Goal: Task Accomplishment & Management: Manage account settings

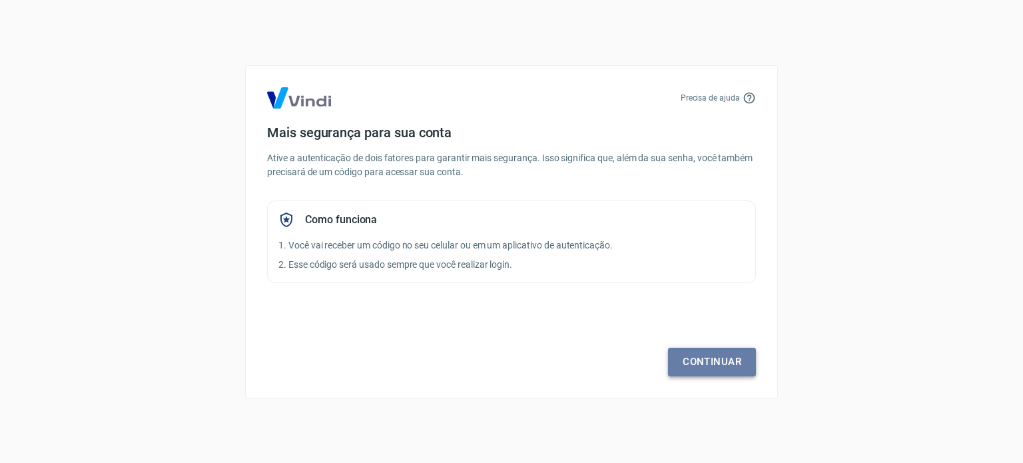
click at [733, 362] on link "Continuar" at bounding box center [712, 362] width 88 height 28
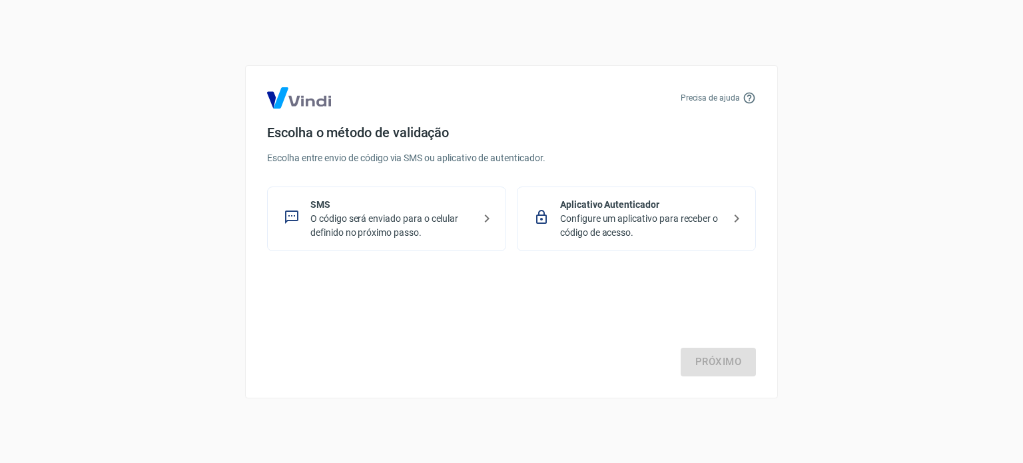
click at [408, 224] on p "O código será enviado para o celular definido no próximo passo." at bounding box center [391, 226] width 163 height 28
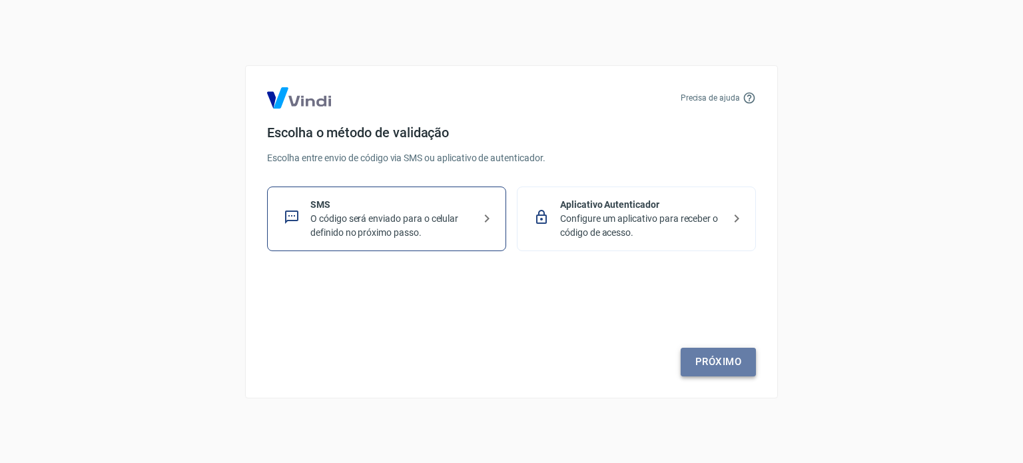
click at [730, 362] on link "Próximo" at bounding box center [718, 362] width 75 height 28
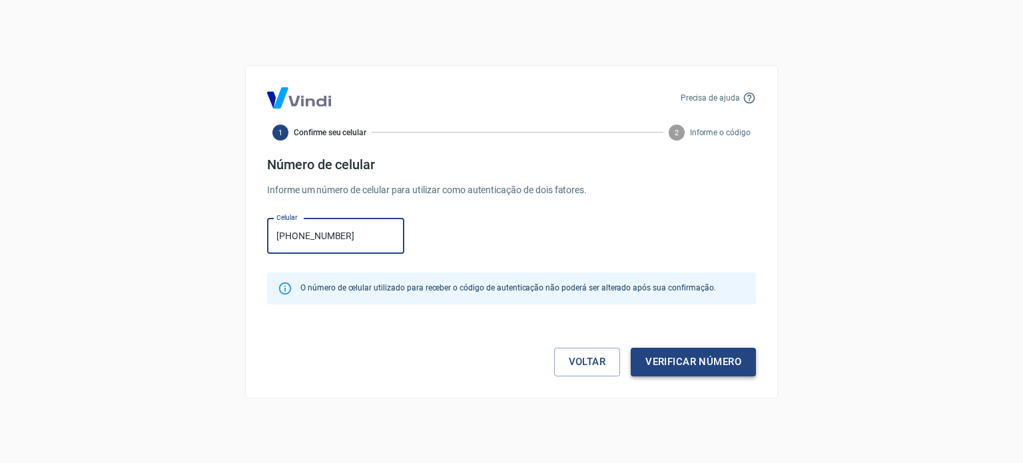
type input "[PHONE_NUMBER]"
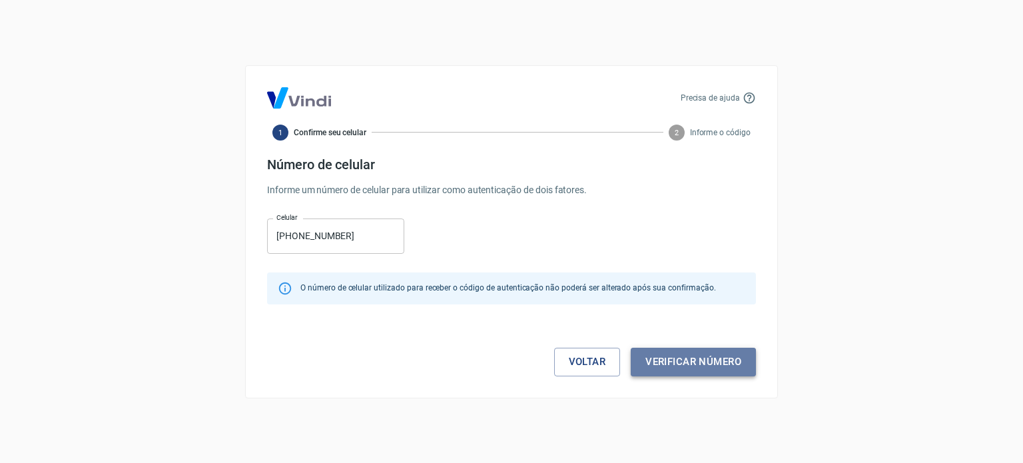
click at [694, 359] on button "Verificar número" at bounding box center [693, 362] width 125 height 28
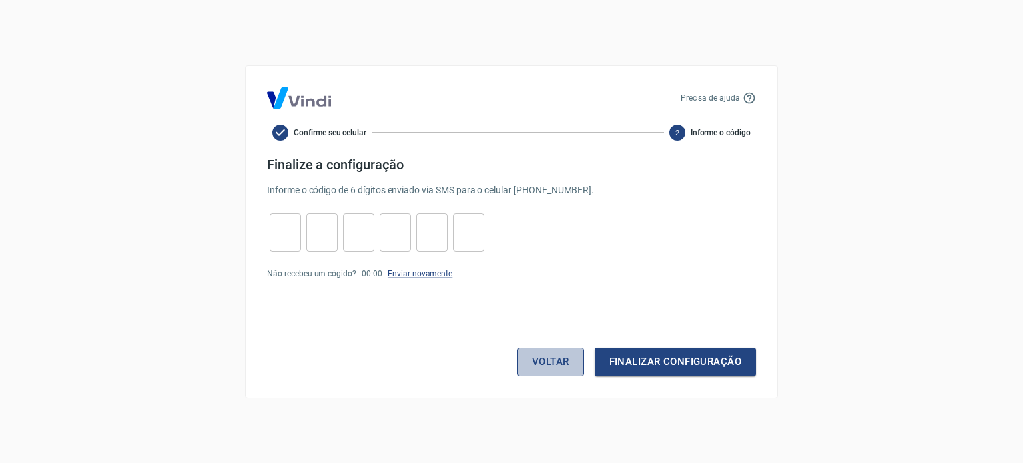
click at [541, 359] on button "Voltar" at bounding box center [550, 362] width 67 height 28
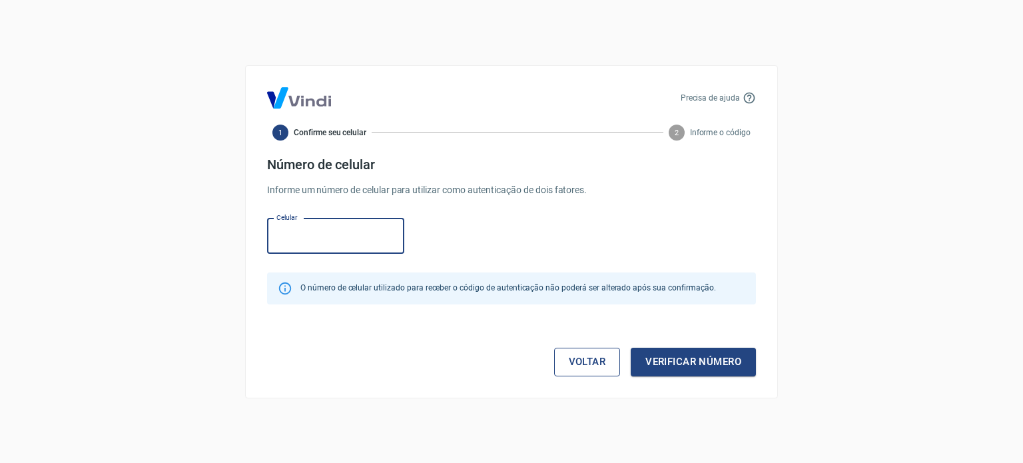
click at [592, 360] on link "Voltar" at bounding box center [587, 362] width 67 height 28
